Goal: Browse casually

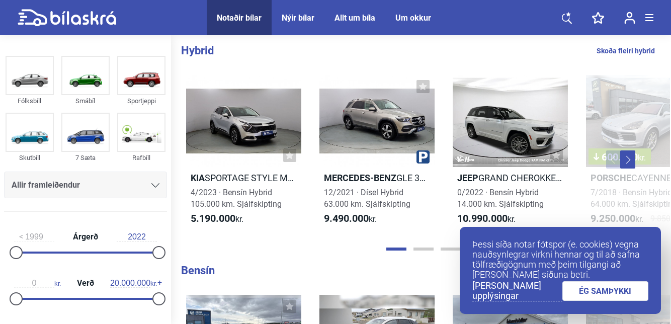
scroll to position [663, 0]
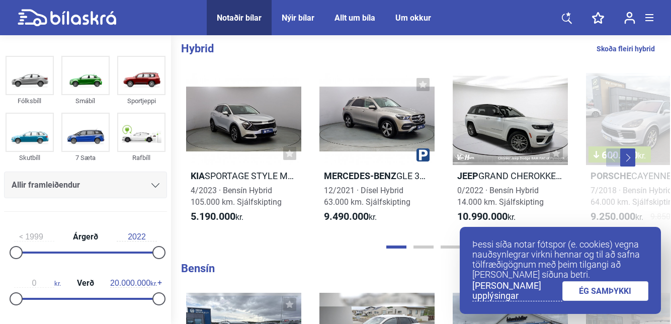
click at [613, 301] on link "ÉG SAMÞYKKI" at bounding box center [605, 291] width 87 height 20
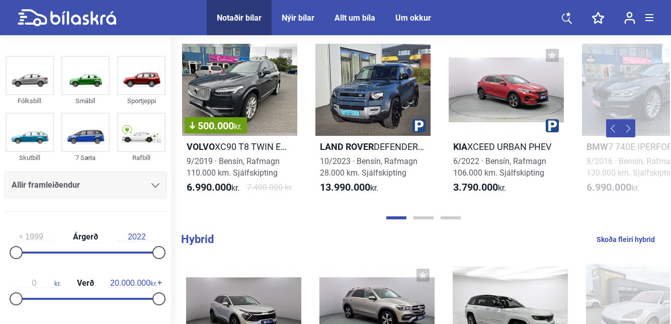
scroll to position [0, 0]
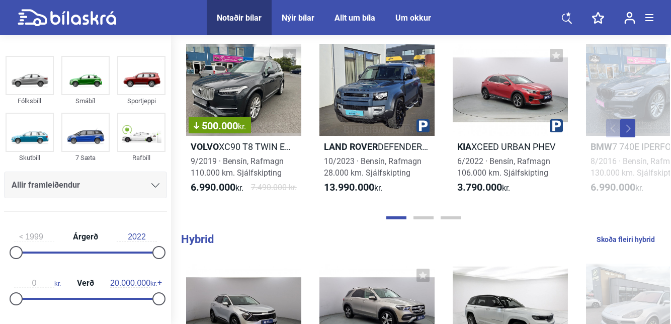
click at [631, 128] on button "Next" at bounding box center [627, 128] width 15 height 18
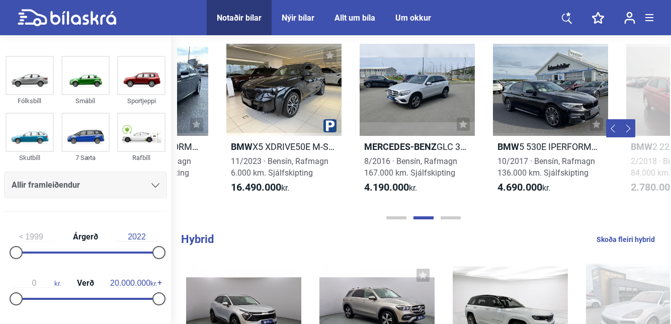
scroll to position [0, 493]
click at [632, 130] on button "Next" at bounding box center [627, 128] width 15 height 18
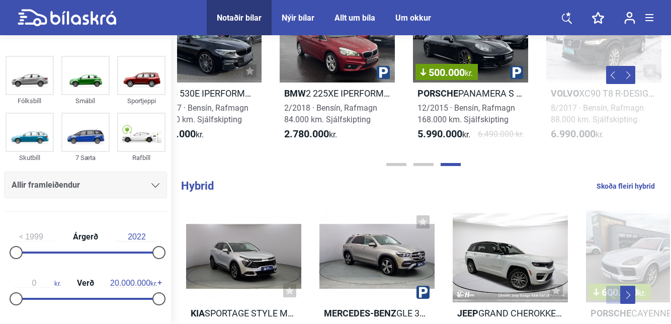
scroll to position [0, 799]
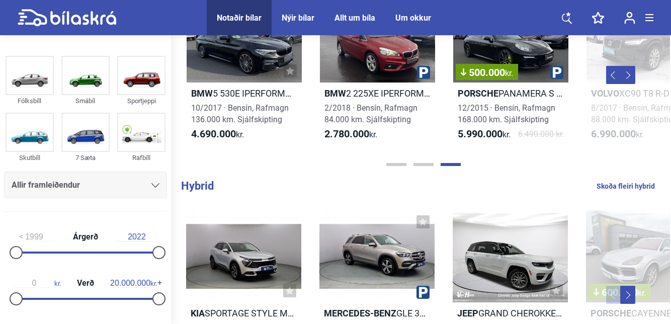
click at [632, 296] on button "Next" at bounding box center [627, 295] width 15 height 18
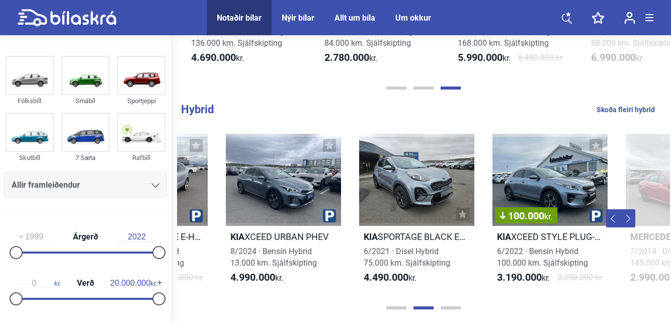
scroll to position [604, 0]
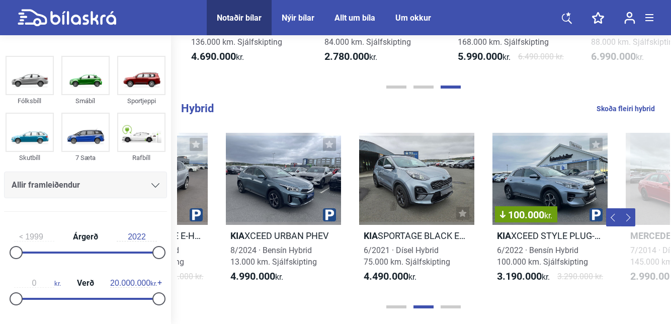
click at [633, 222] on button "Next" at bounding box center [627, 217] width 15 height 18
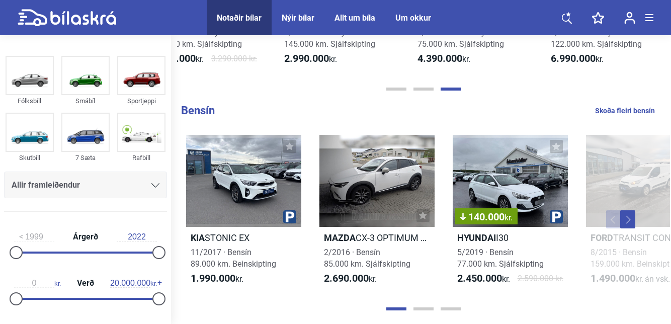
scroll to position [822, 0]
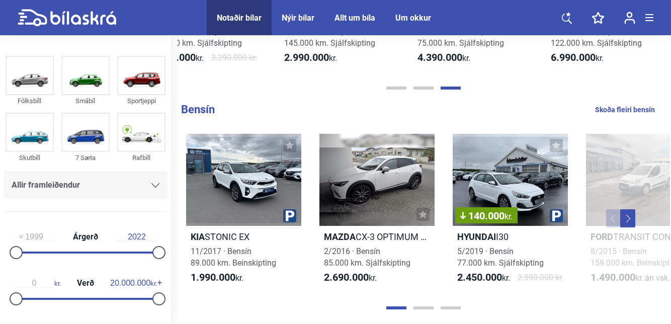
click at [632, 217] on button "Next" at bounding box center [627, 218] width 15 height 18
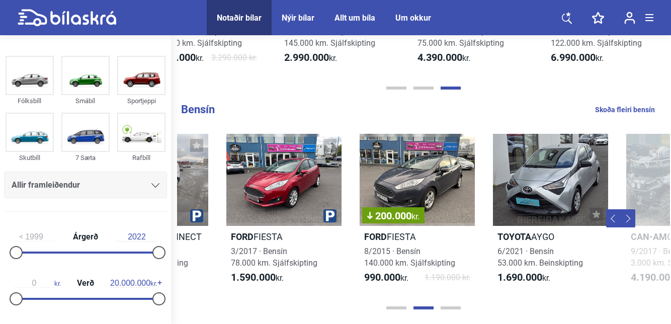
scroll to position [0, 493]
click at [631, 219] on button "Next" at bounding box center [627, 218] width 15 height 18
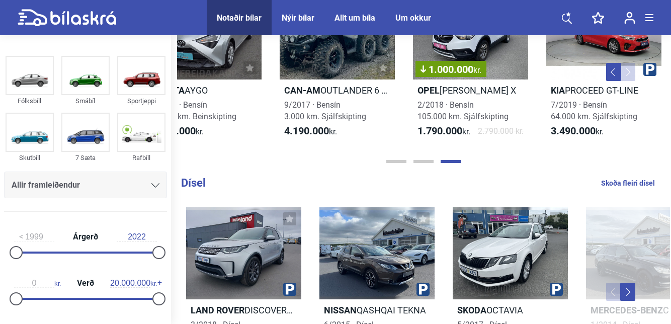
scroll to position [969, 0]
click at [632, 294] on button "Next" at bounding box center [627, 291] width 15 height 18
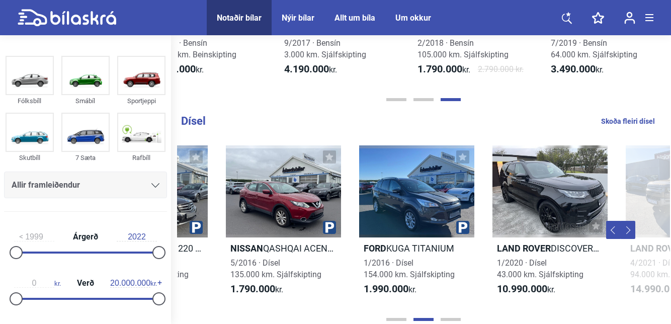
scroll to position [1032, 0]
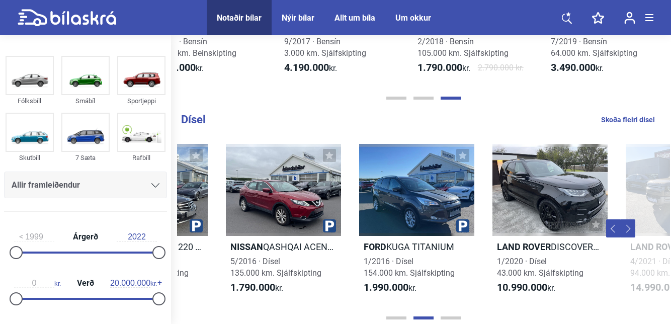
click at [633, 228] on button "Next" at bounding box center [627, 228] width 15 height 18
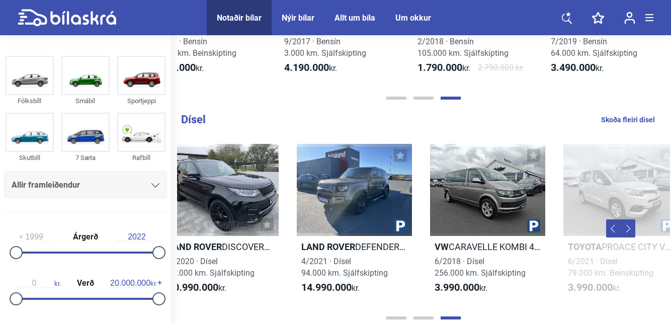
scroll to position [0, 822]
